Goal: Find specific page/section: Find specific page/section

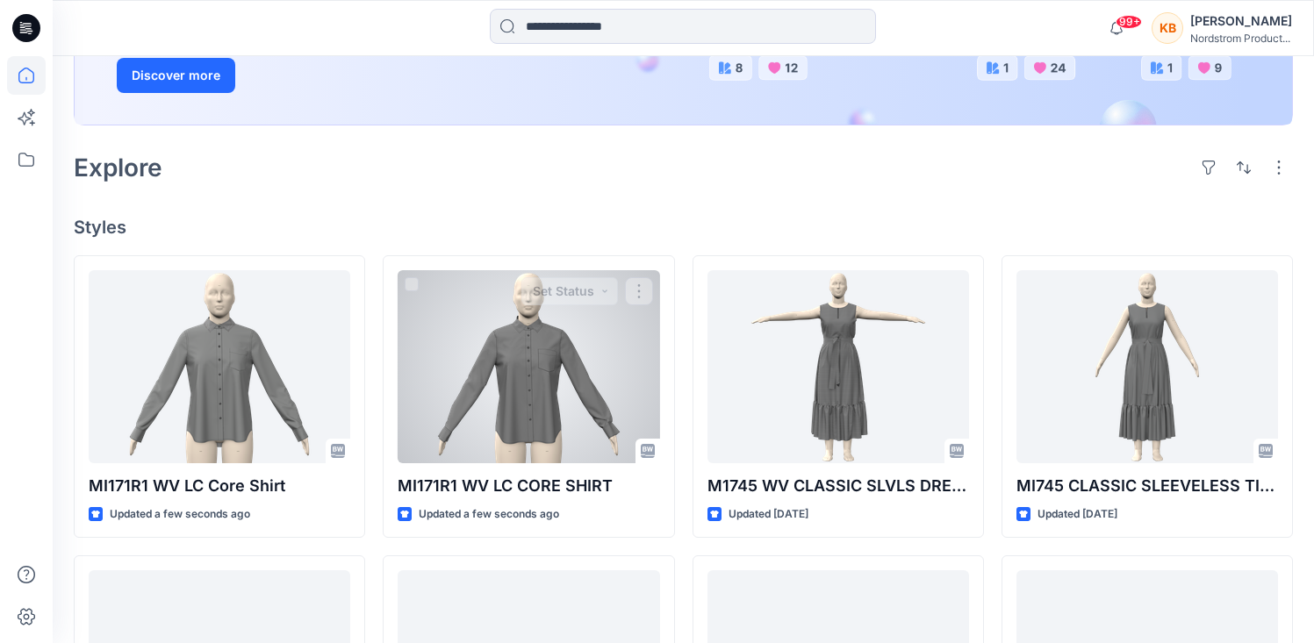
scroll to position [337, 0]
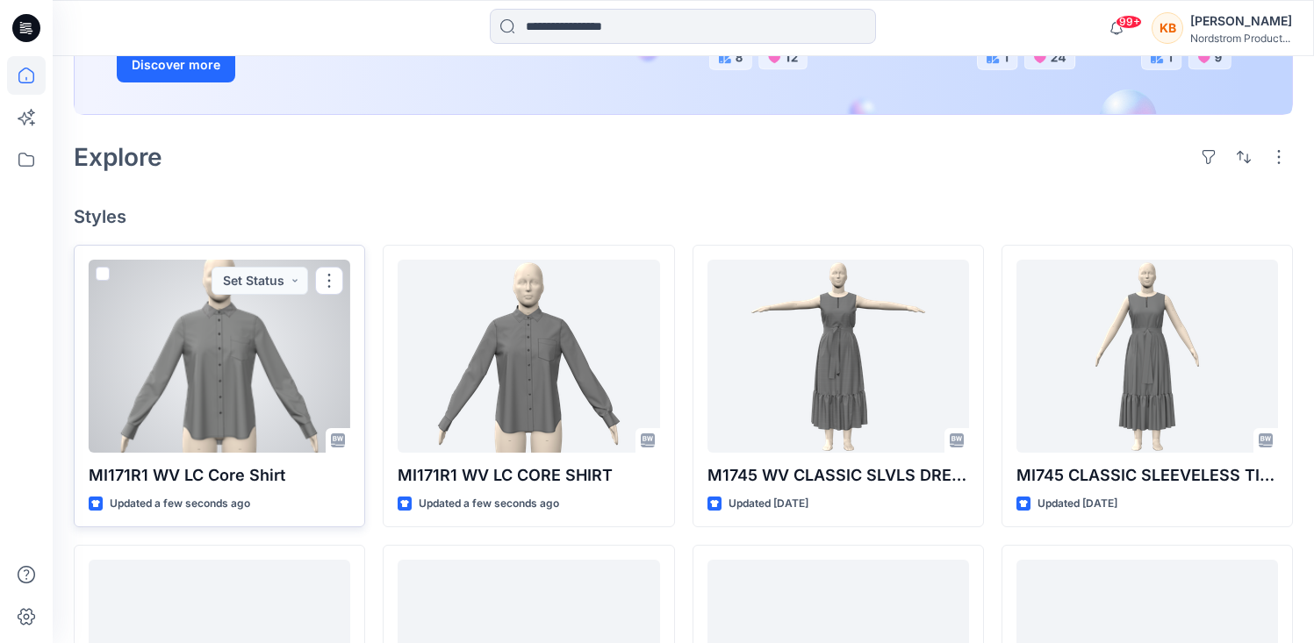
click at [129, 477] on p "MI171R1 WV LC Core Shirt" at bounding box center [220, 475] width 262 height 25
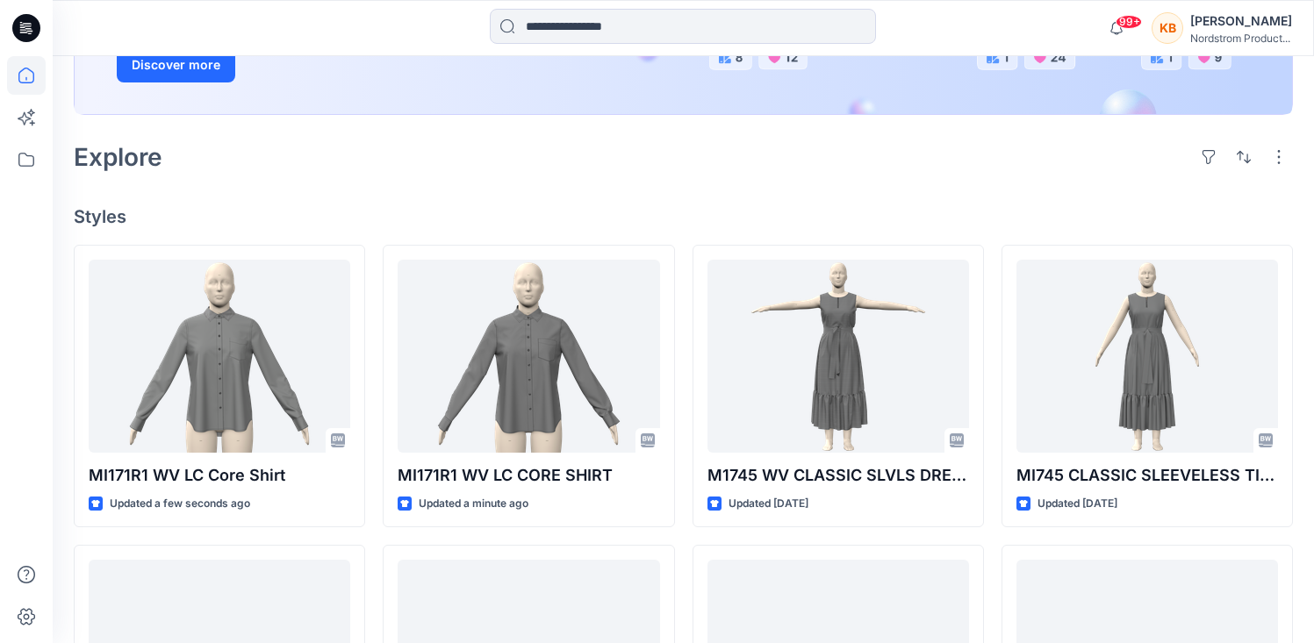
click at [384, 213] on h4 "Styles" at bounding box center [683, 216] width 1219 height 21
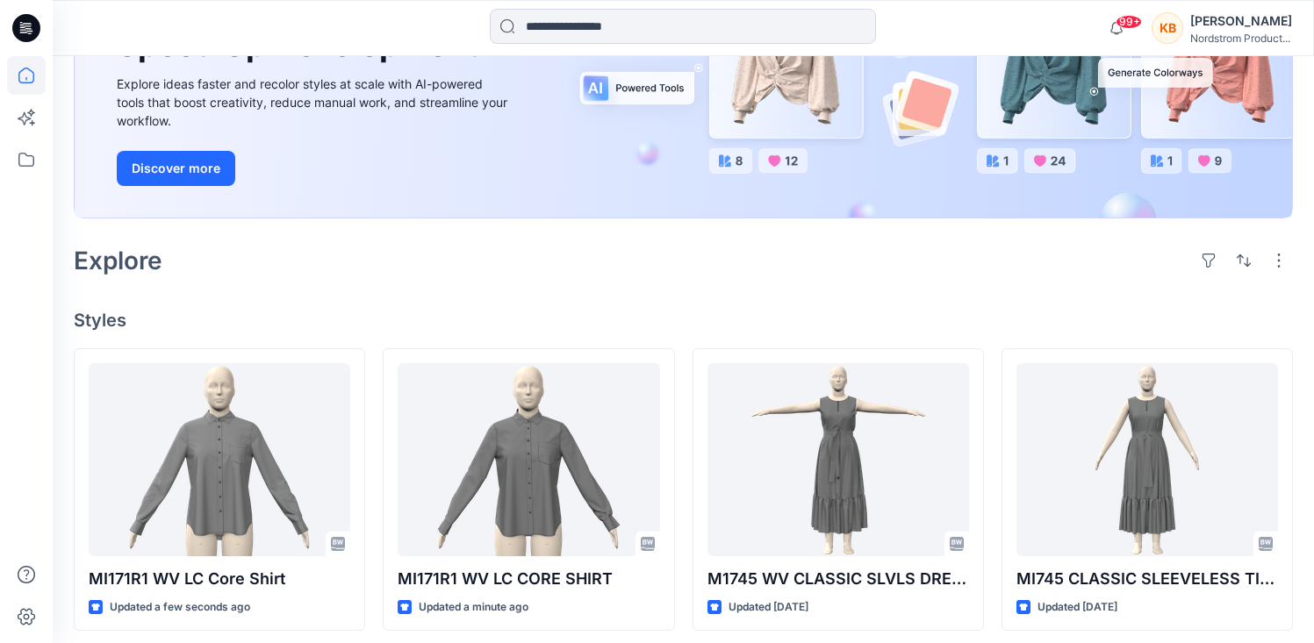
scroll to position [0, 0]
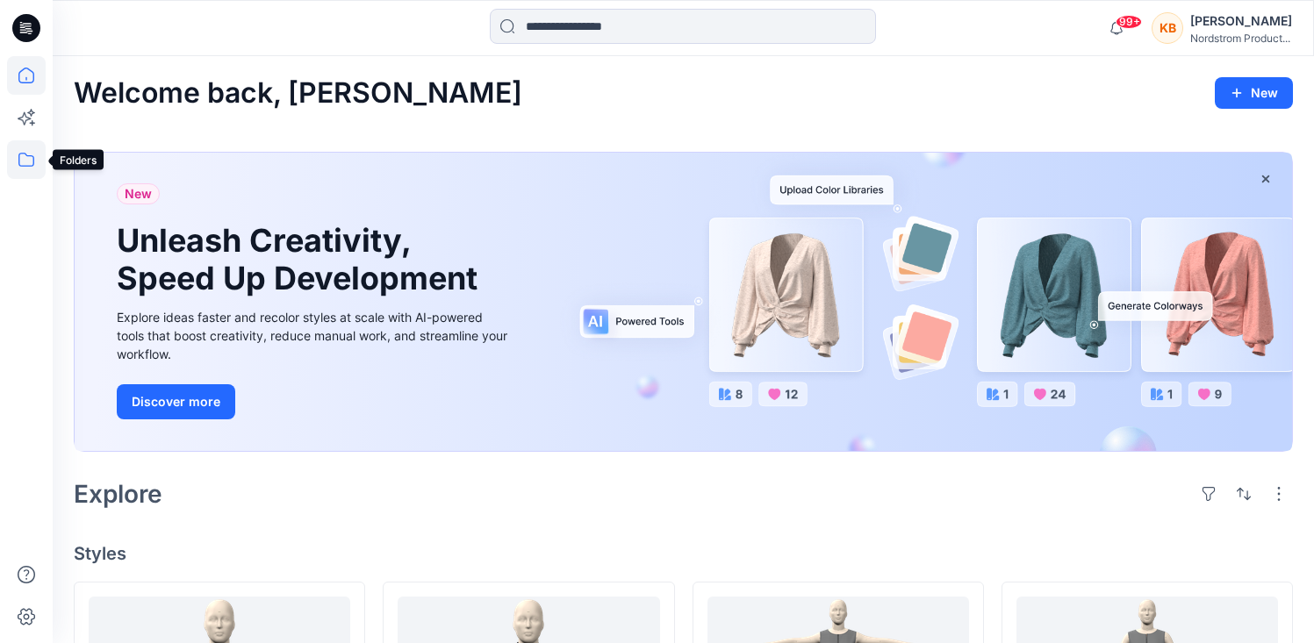
click at [22, 153] on icon at bounding box center [26, 160] width 16 height 14
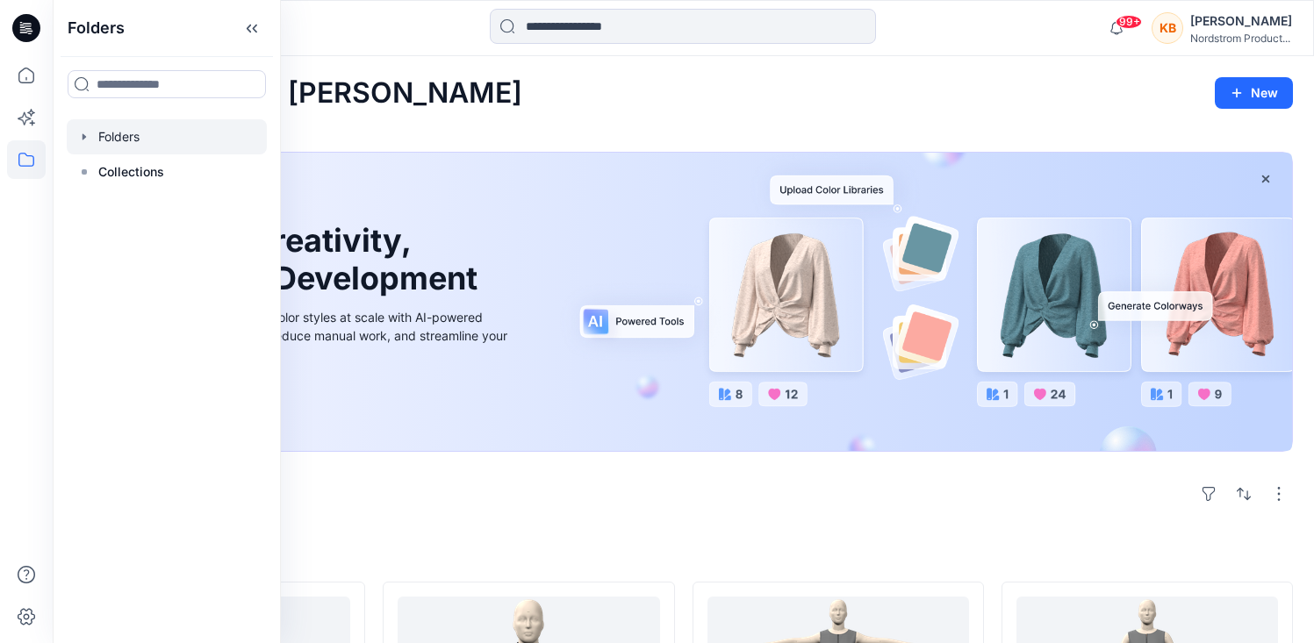
click at [132, 142] on div at bounding box center [167, 136] width 200 height 35
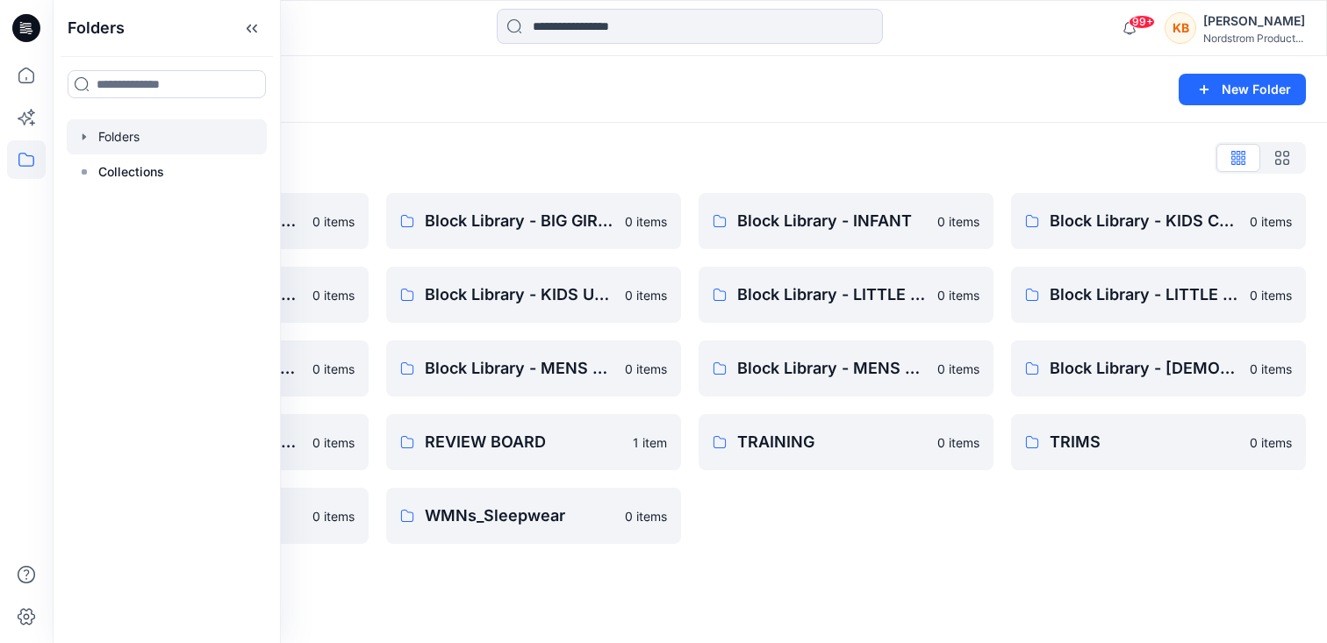
click at [800, 585] on div "Folders New Folder Folders List Block Library - BIG BOYS 0 items Block Library …" at bounding box center [690, 349] width 1274 height 587
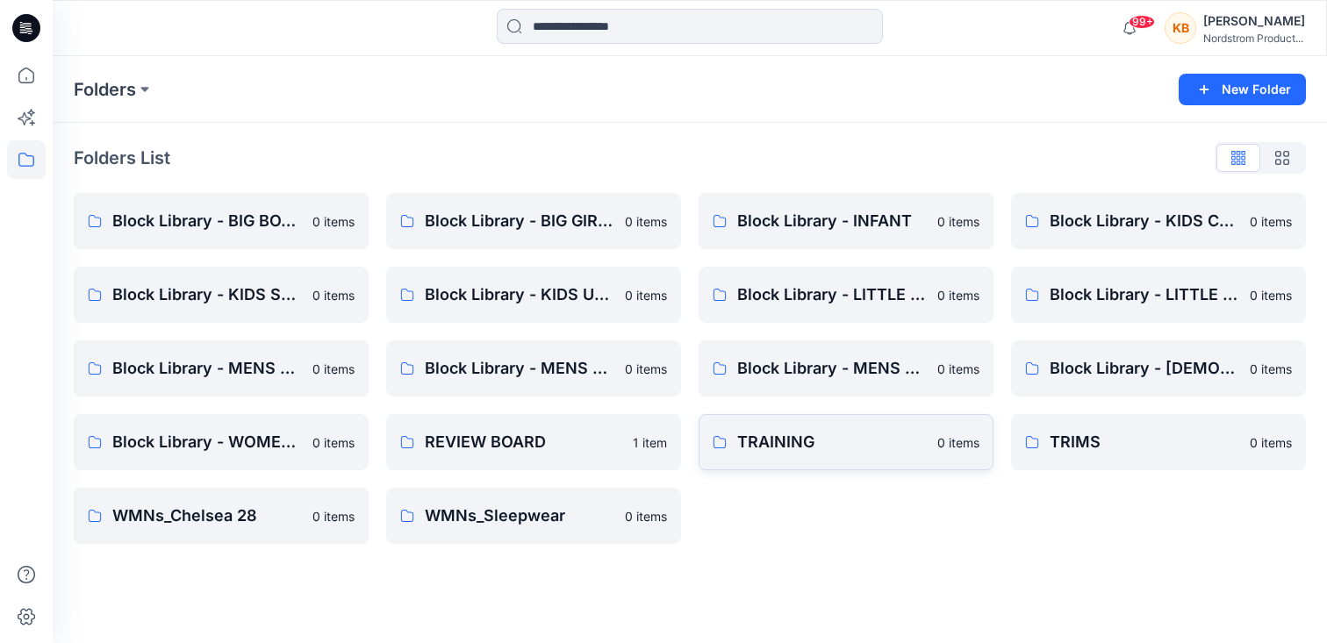
click at [785, 445] on p "TRAINING" at bounding box center [832, 442] width 190 height 25
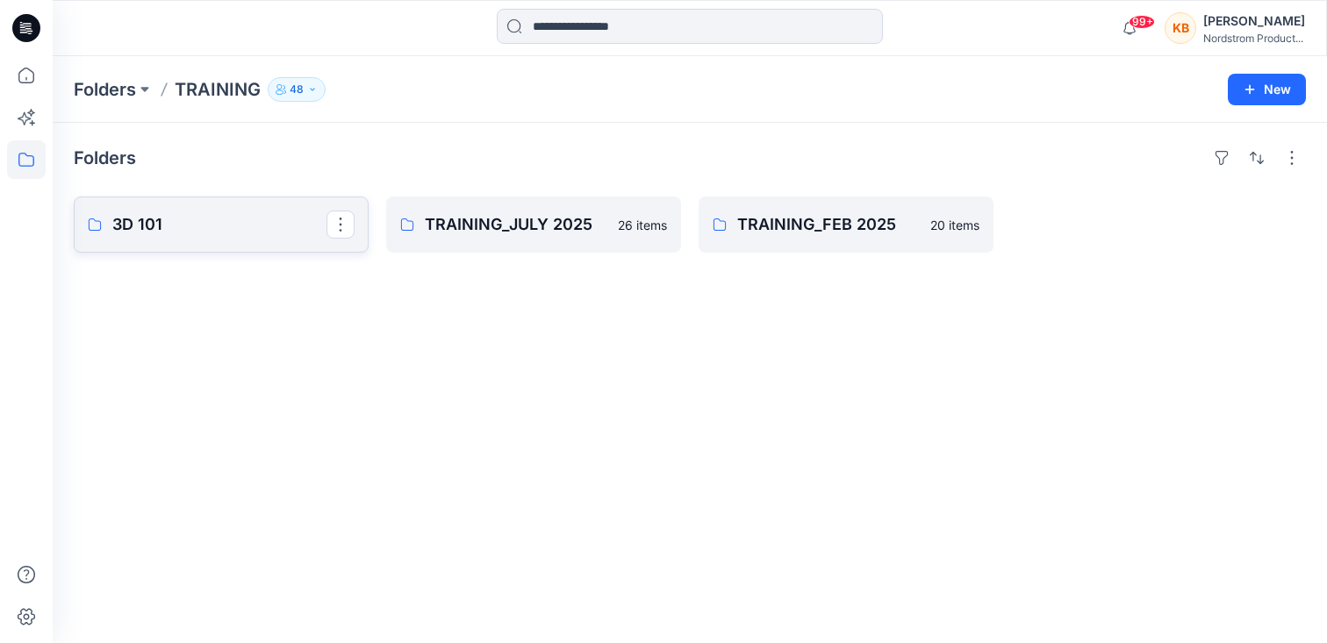
click at [150, 224] on p "3D 101" at bounding box center [219, 224] width 214 height 25
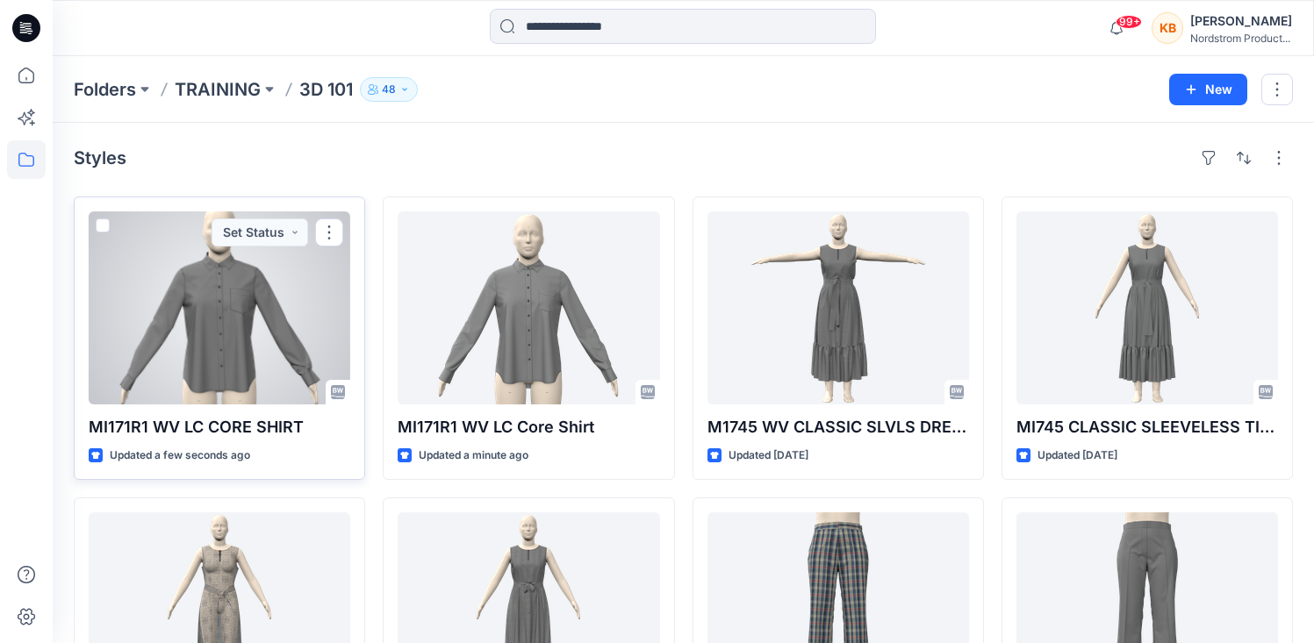
click at [264, 290] on div at bounding box center [220, 307] width 262 height 193
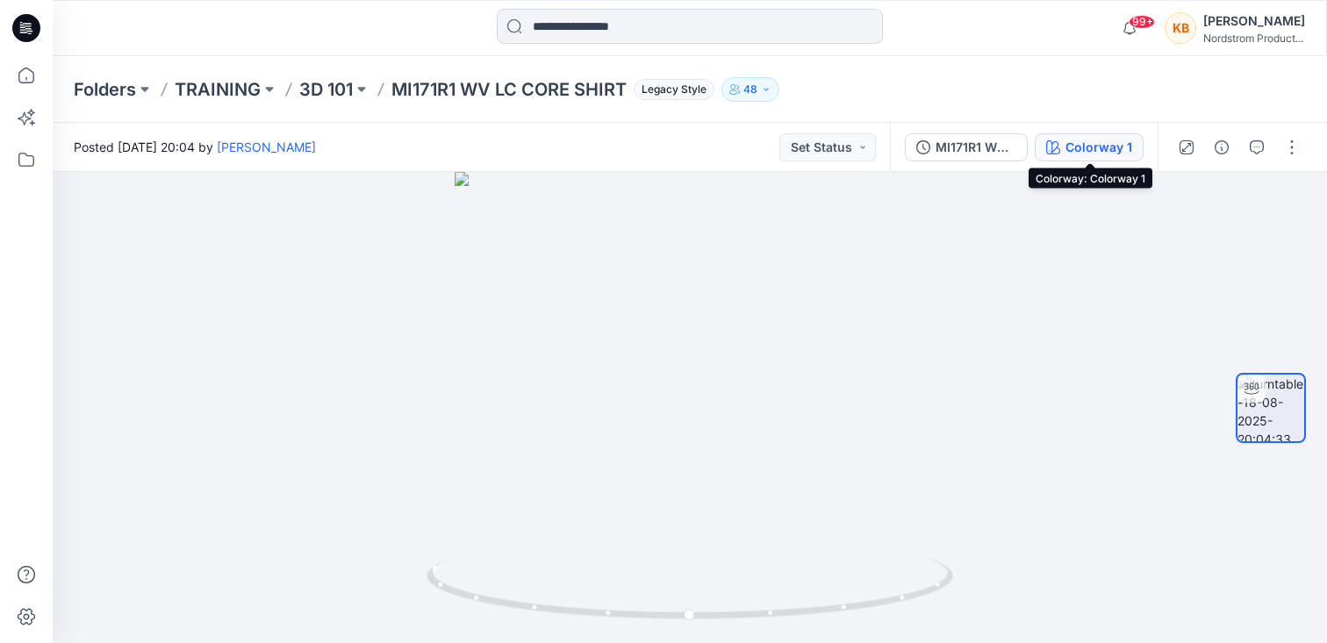
click at [1112, 152] on div "Colorway 1" at bounding box center [1098, 147] width 67 height 19
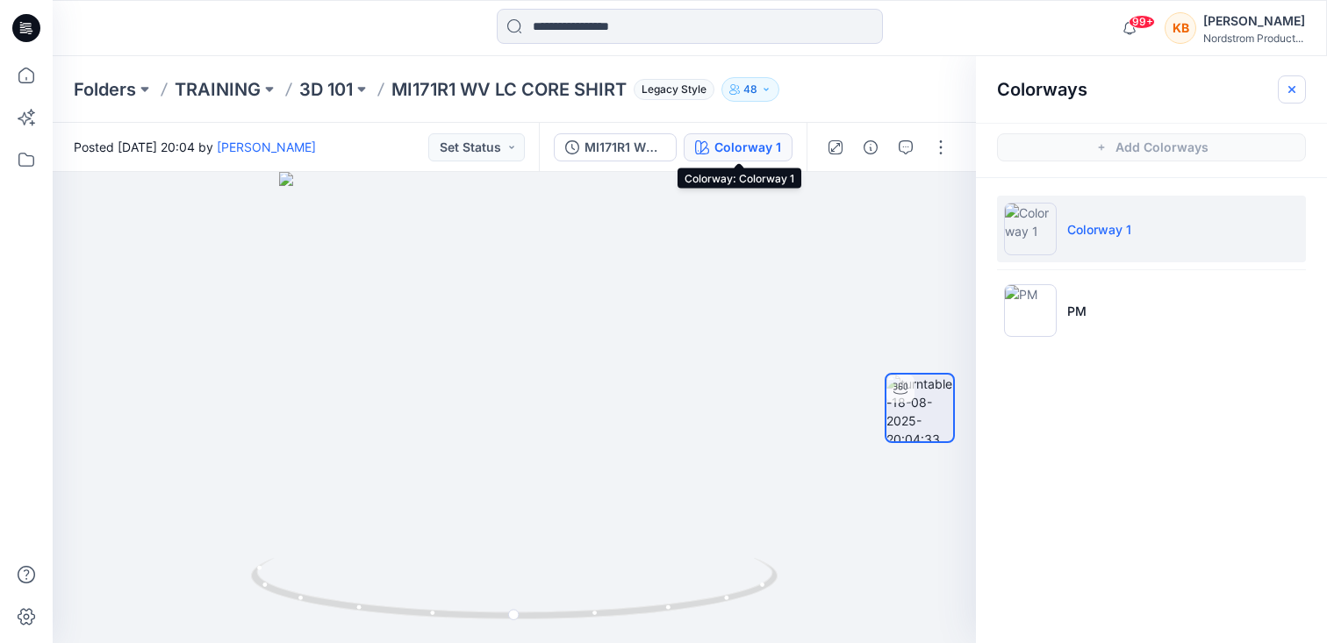
click at [1289, 88] on icon "button" at bounding box center [1292, 89] width 14 height 14
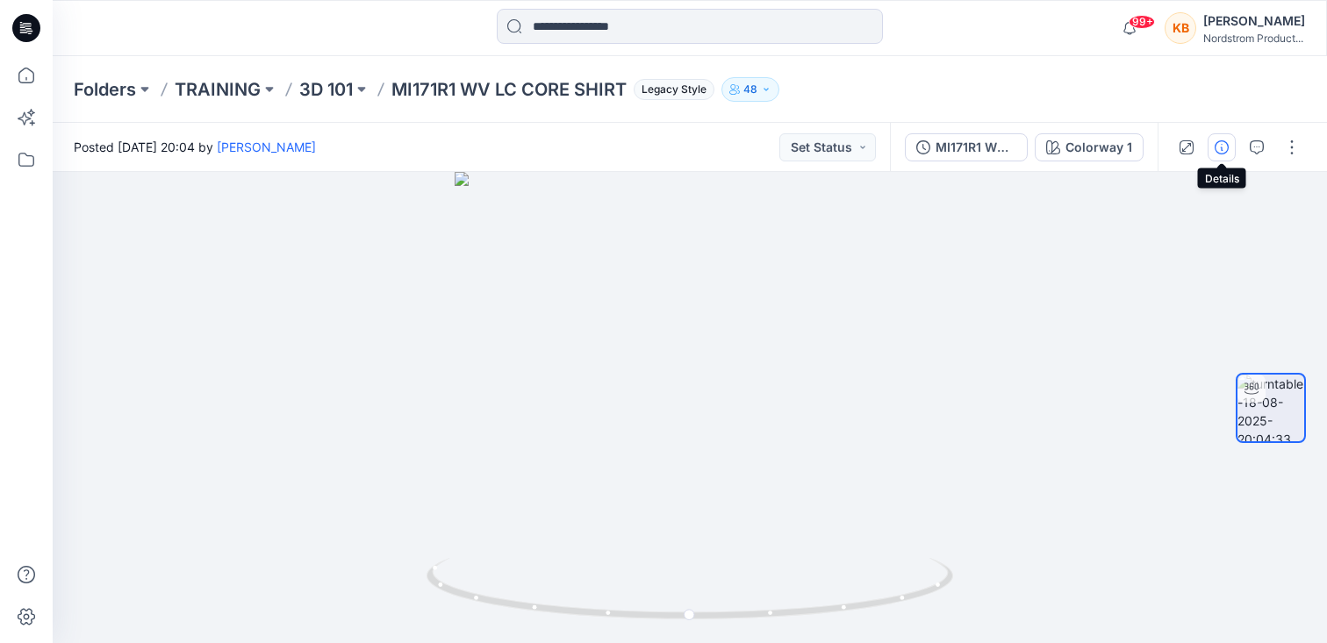
click at [1221, 142] on icon "button" at bounding box center [1222, 147] width 14 height 14
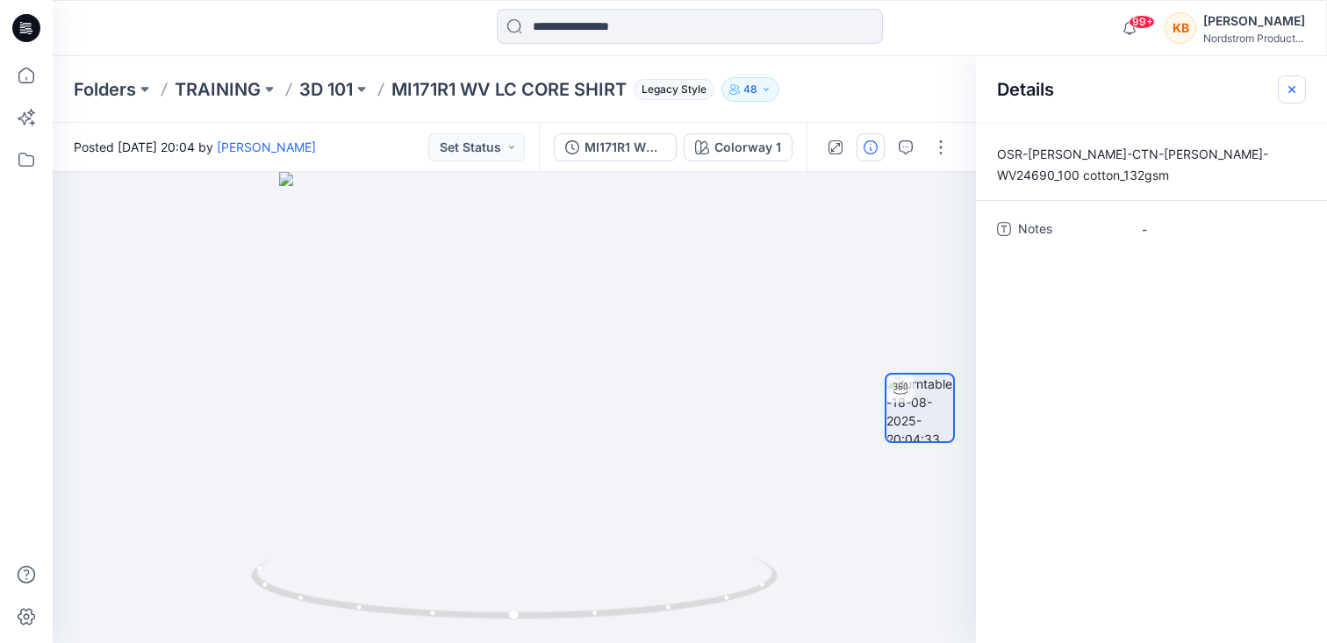
click at [1290, 90] on icon "button" at bounding box center [1291, 88] width 7 height 7
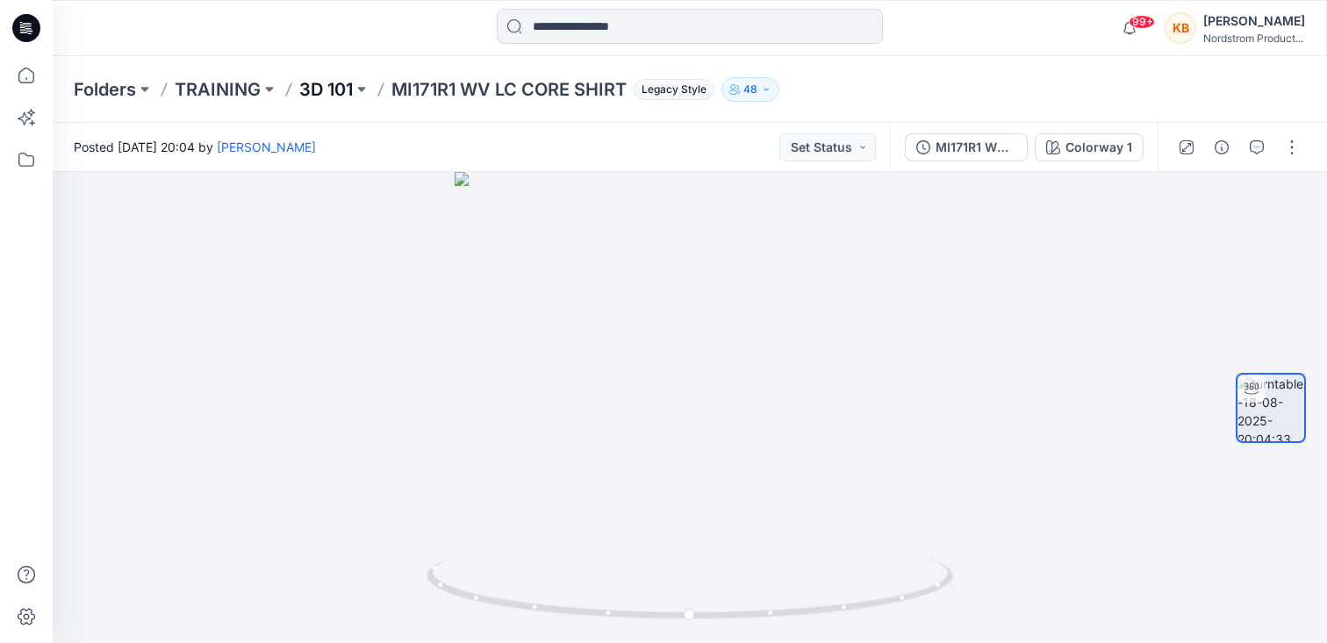
click at [319, 82] on p "3D 101" at bounding box center [326, 89] width 54 height 25
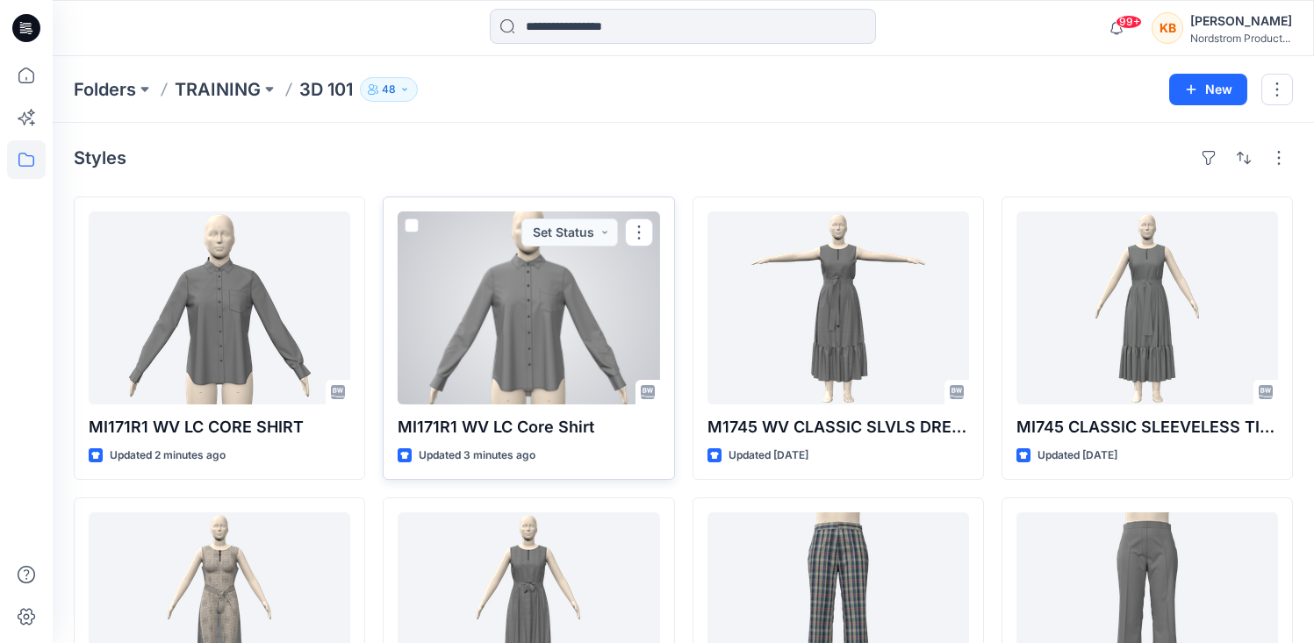
click at [506, 338] on div at bounding box center [529, 307] width 262 height 193
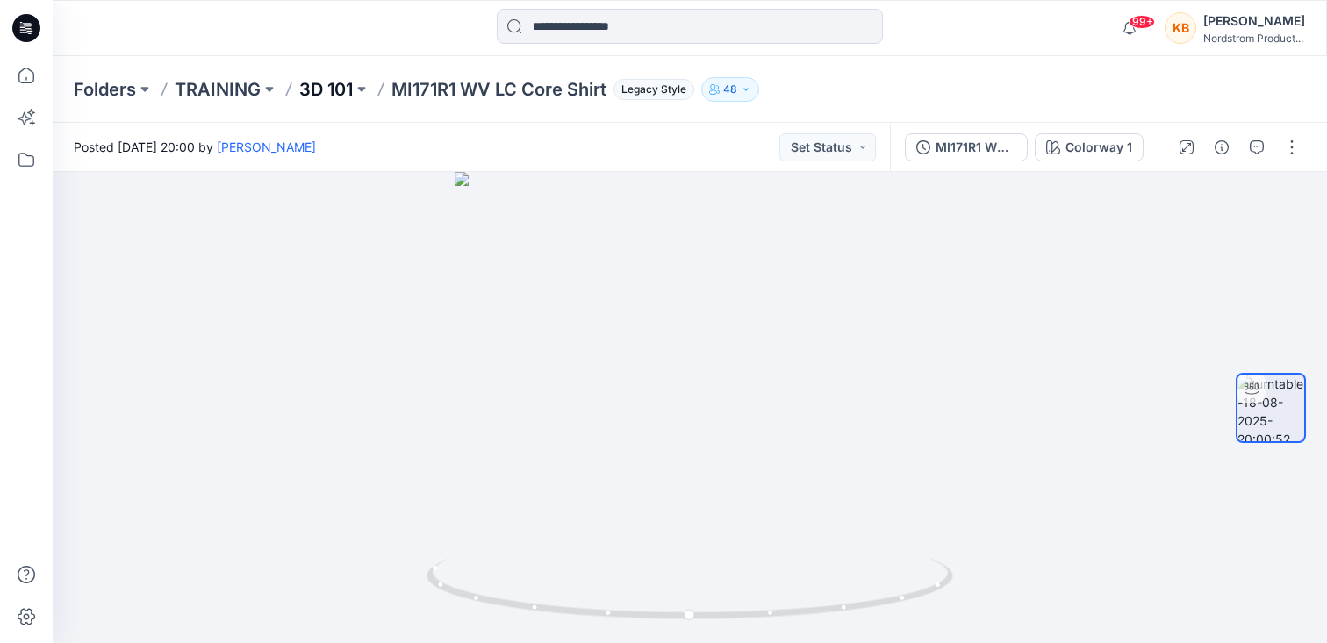
click at [337, 93] on p "3D 101" at bounding box center [326, 89] width 54 height 25
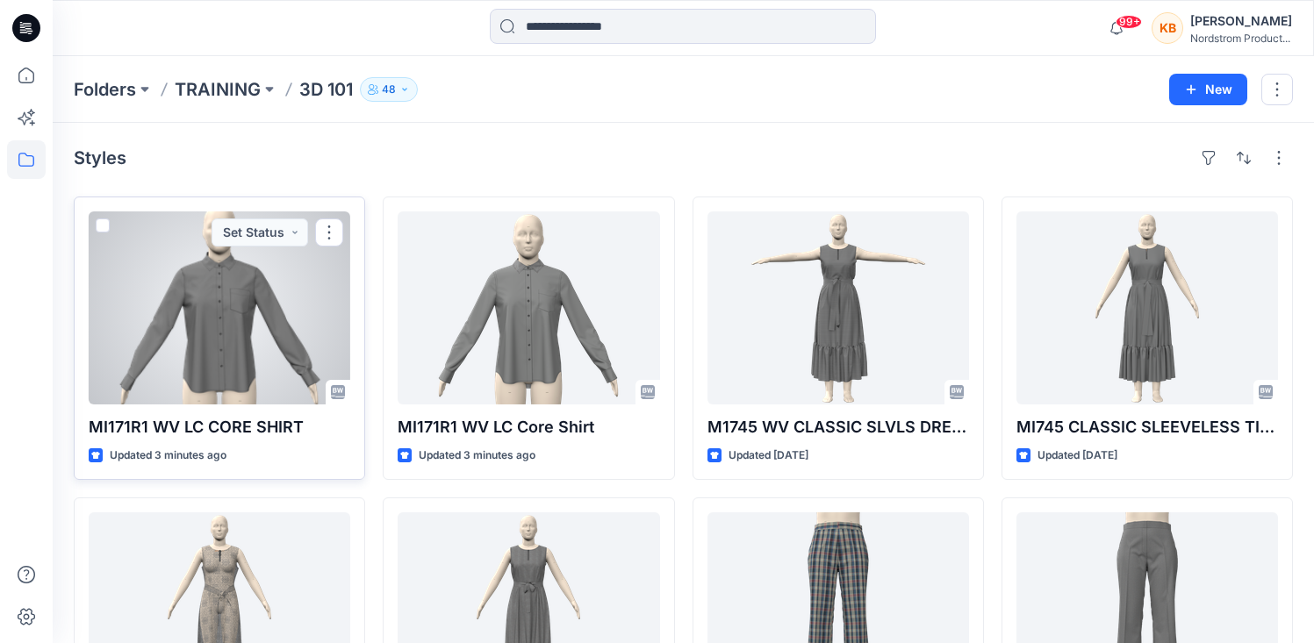
click at [238, 294] on div at bounding box center [220, 307] width 262 height 193
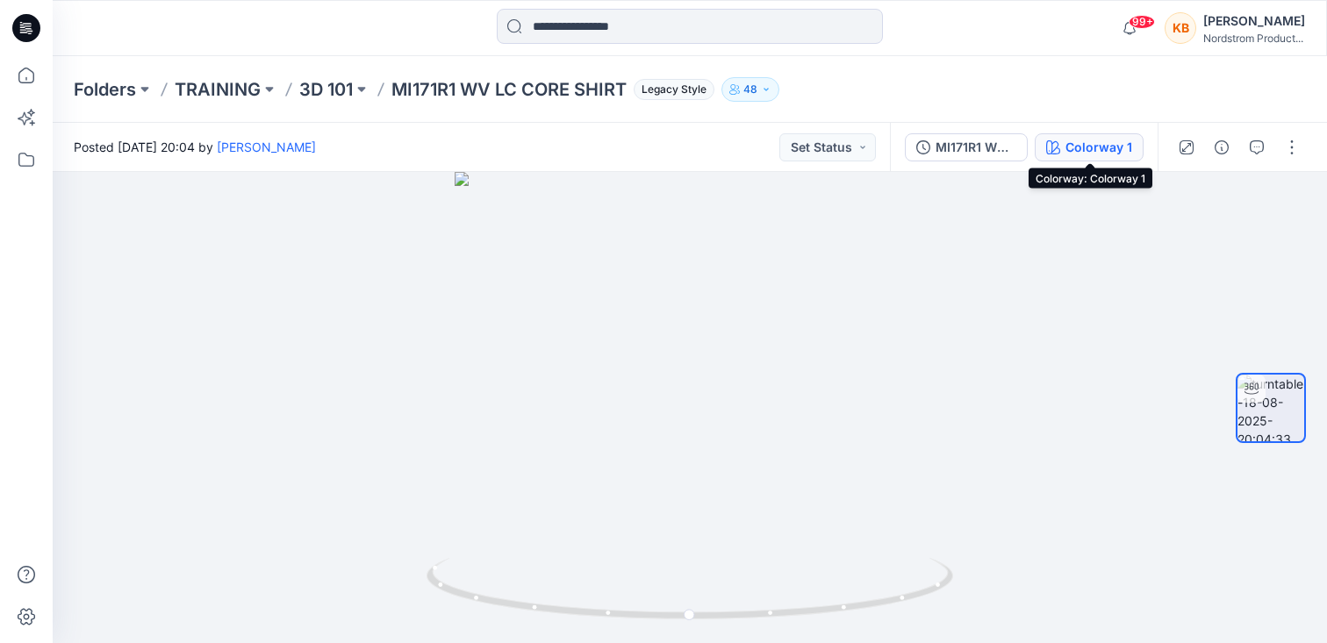
click at [1102, 151] on div "Colorway 1" at bounding box center [1098, 147] width 67 height 19
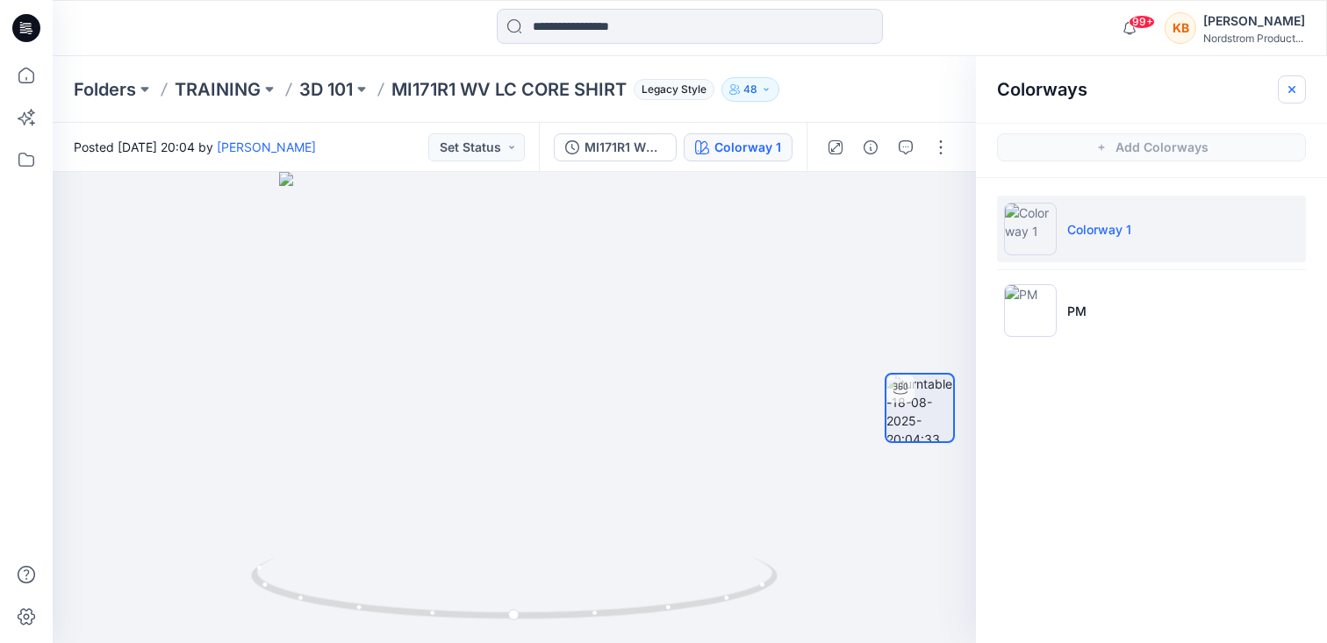
click at [1290, 85] on icon "button" at bounding box center [1292, 89] width 14 height 14
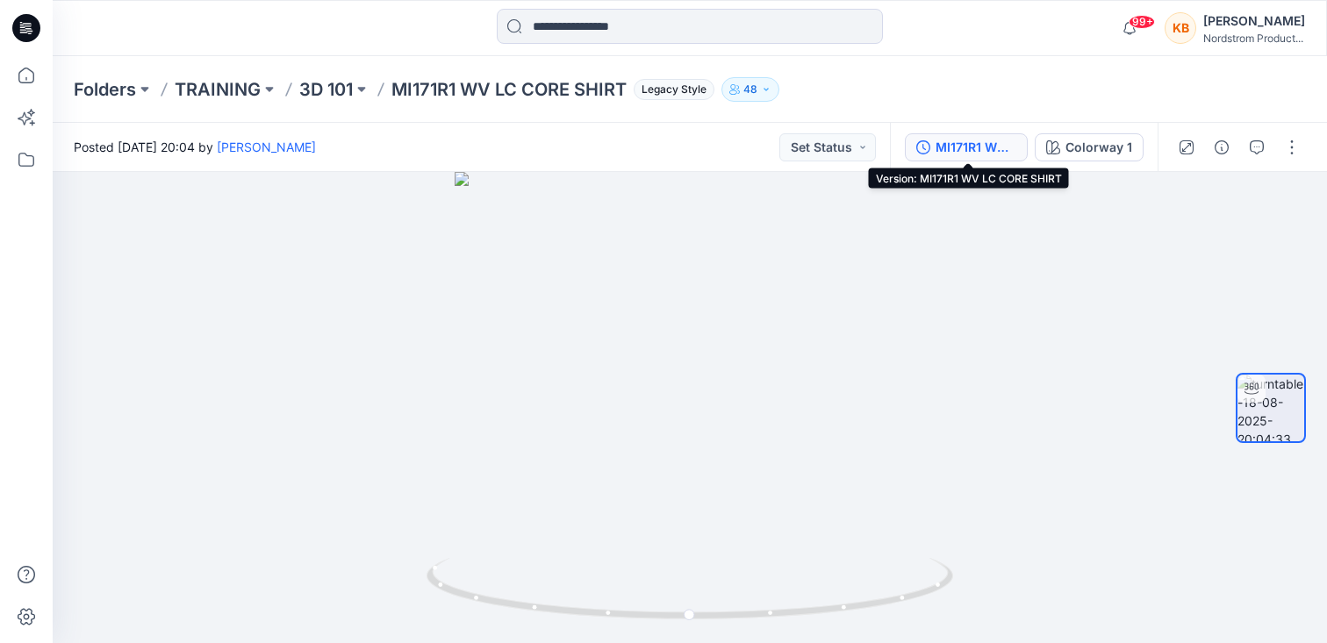
click at [985, 150] on div "MI171R1 WV LC CORE SHIRT" at bounding box center [975, 147] width 81 height 19
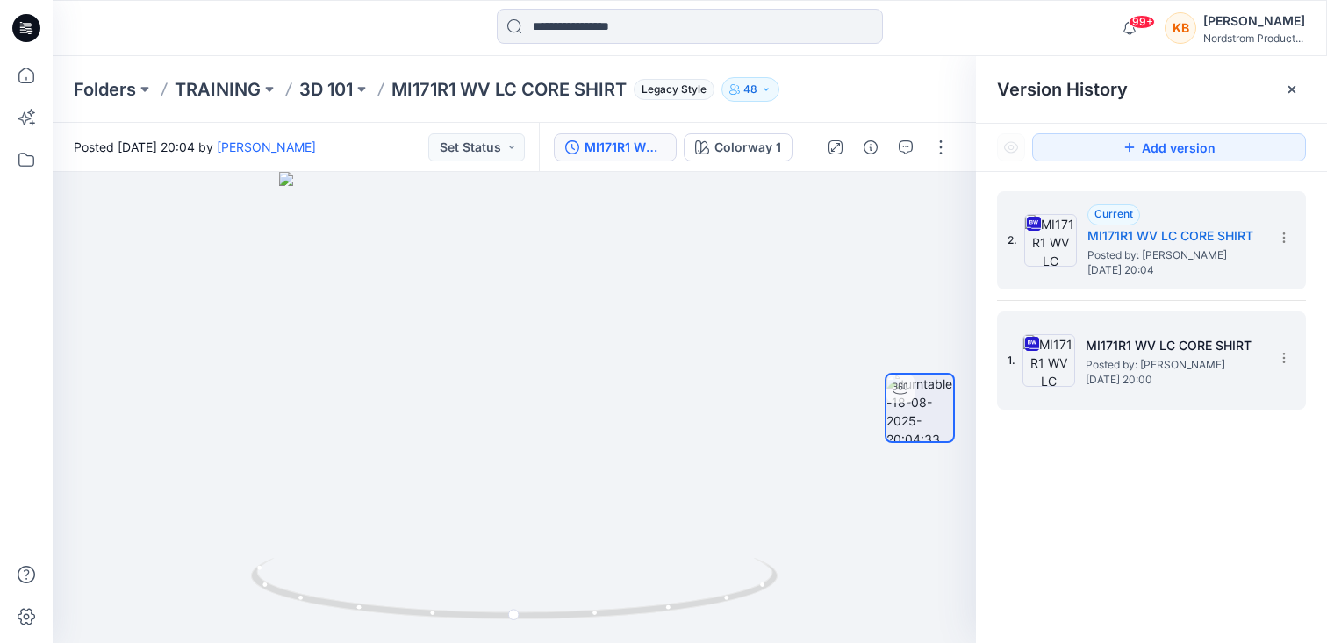
click at [1171, 376] on span "[DATE] 20:00" at bounding box center [1174, 380] width 176 height 12
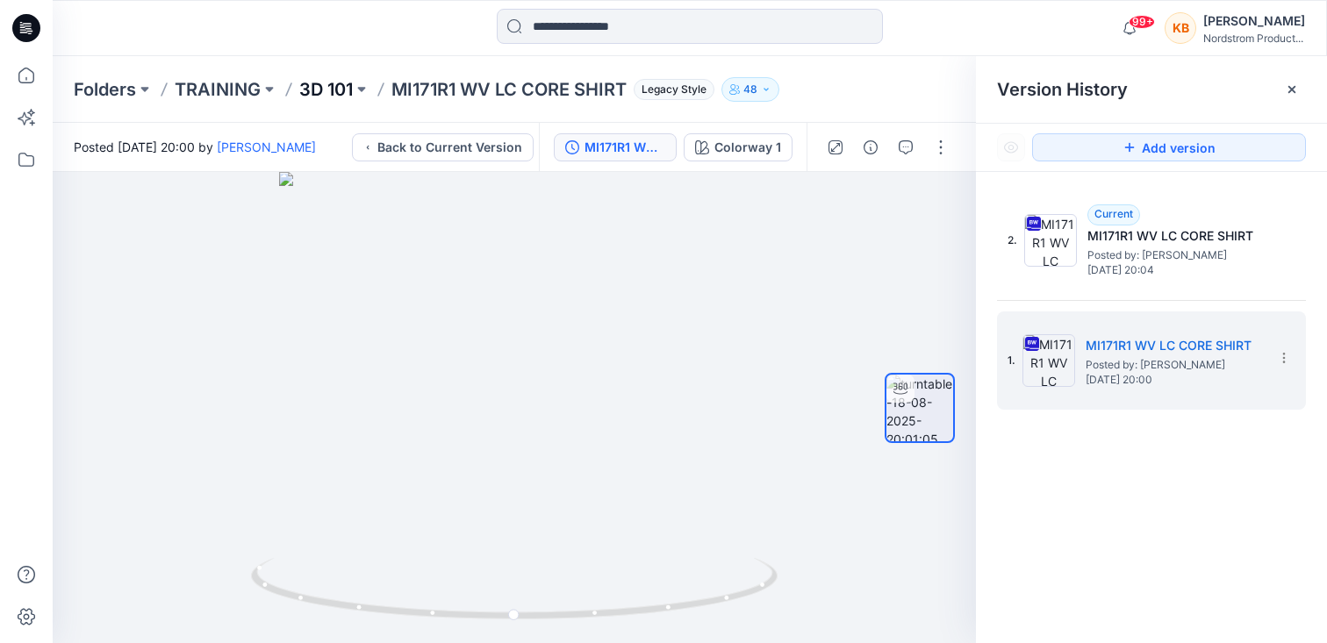
click at [339, 87] on p "3D 101" at bounding box center [326, 89] width 54 height 25
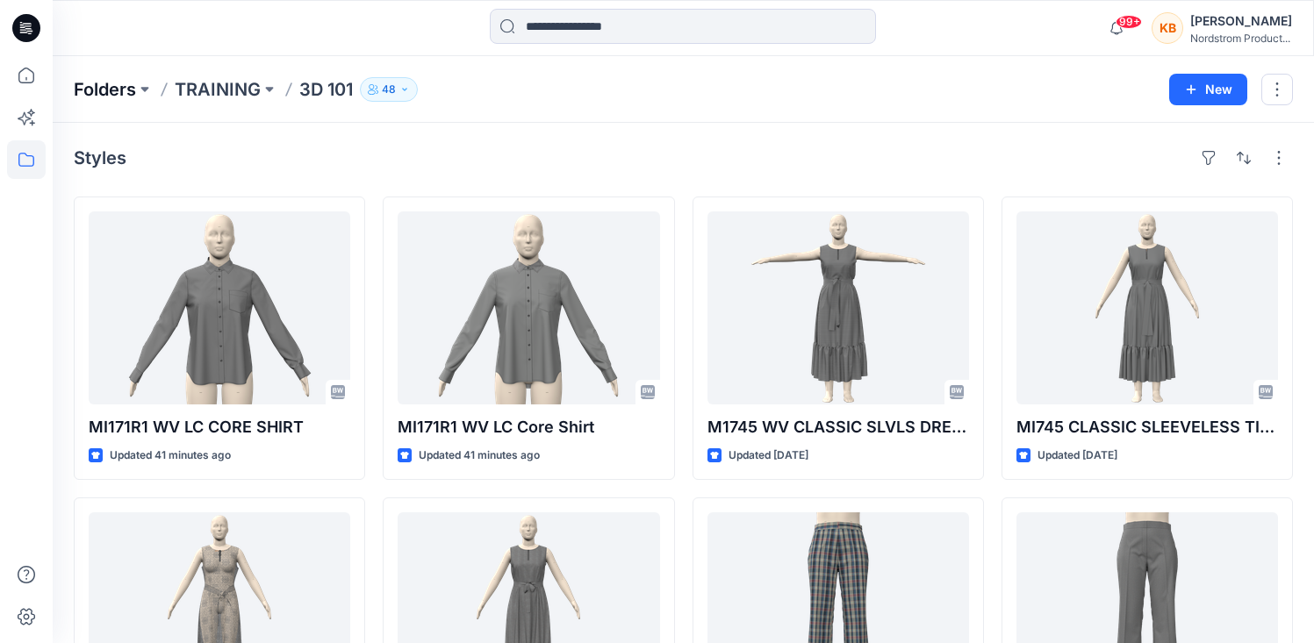
click at [118, 82] on p "Folders" at bounding box center [105, 89] width 62 height 25
